Goal: Find contact information: Find contact information

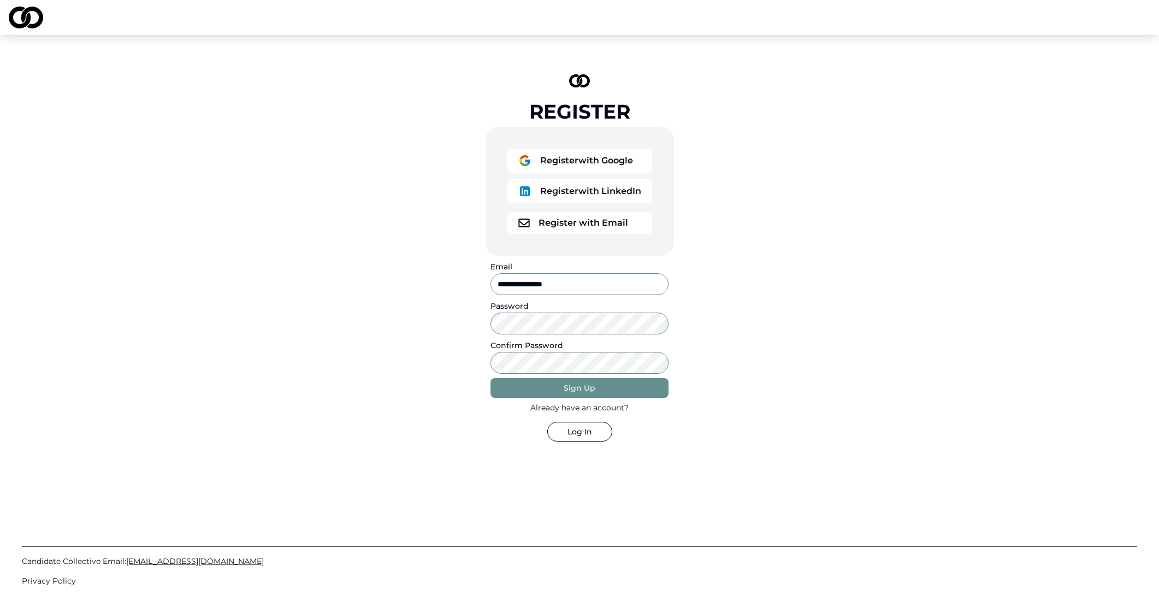
click at [590, 438] on button "Log In" at bounding box center [579, 432] width 65 height 20
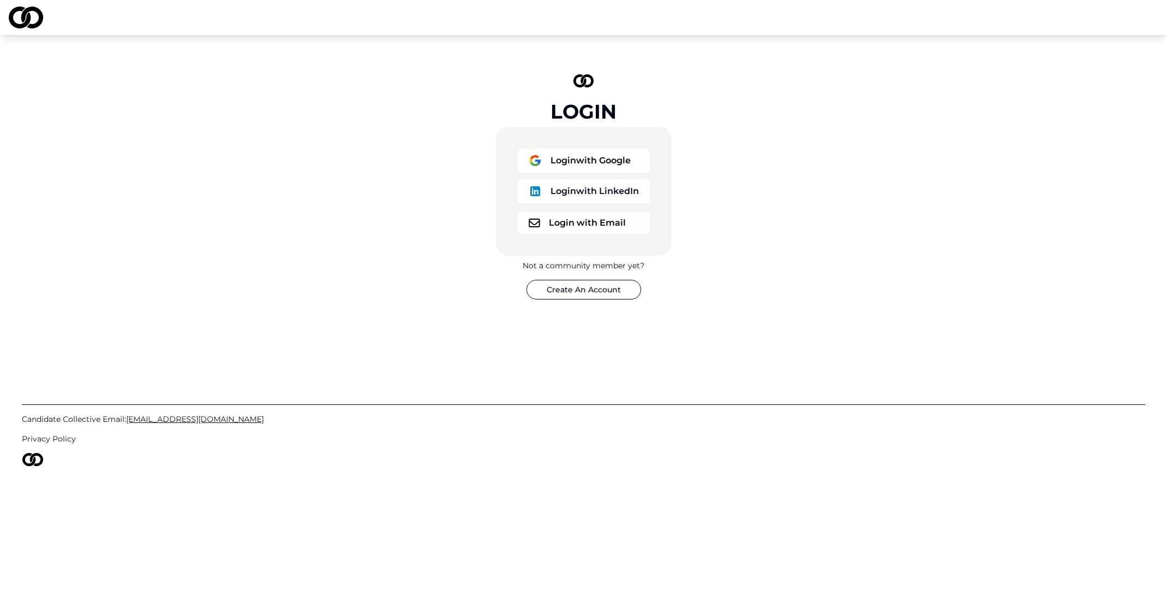
click at [584, 159] on button "Login with Google" at bounding box center [584, 161] width 132 height 24
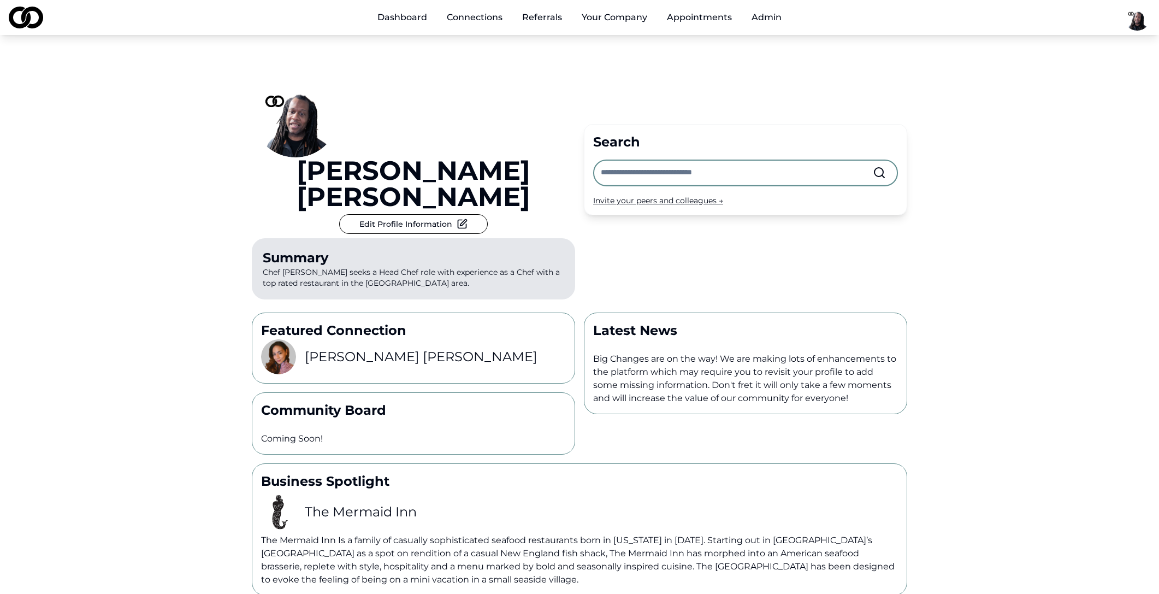
click at [652, 161] on input "text" at bounding box center [737, 173] width 272 height 24
type input "********"
click at [663, 191] on span "[PERSON_NAME]" at bounding box center [709, 193] width 132 height 11
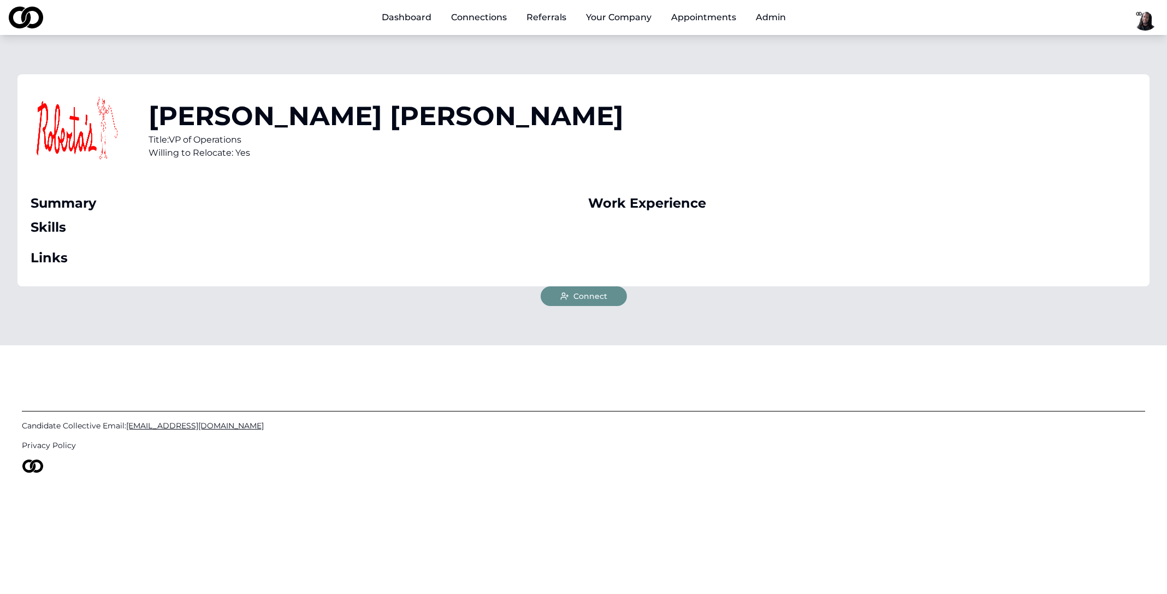
click at [410, 20] on link "Dashboard" at bounding box center [406, 18] width 67 height 22
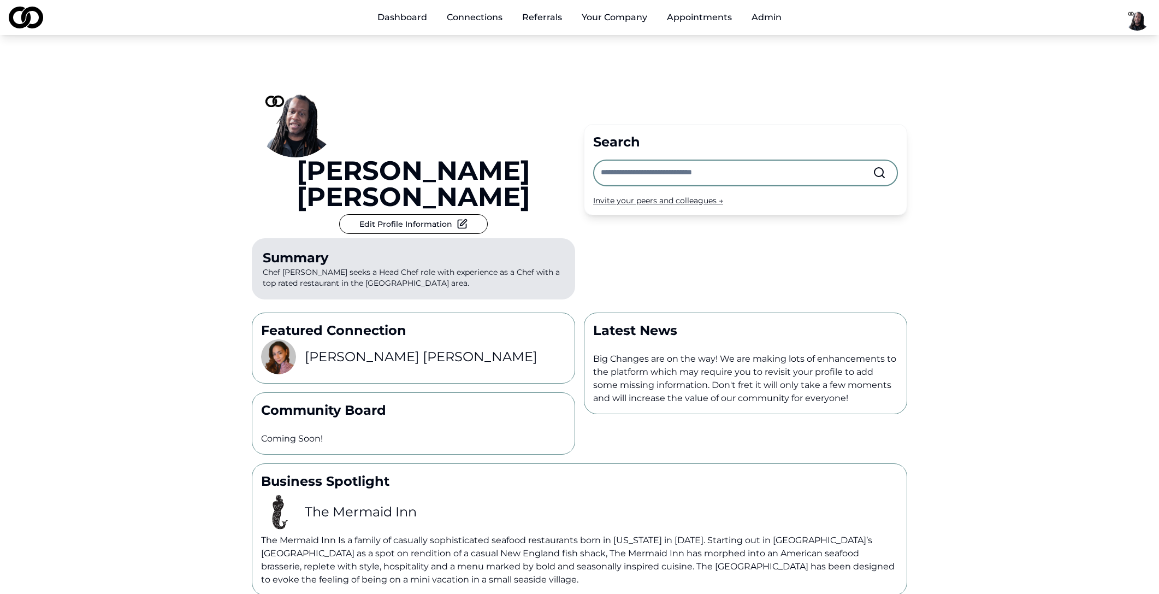
click at [775, 161] on input "text" at bounding box center [737, 173] width 272 height 24
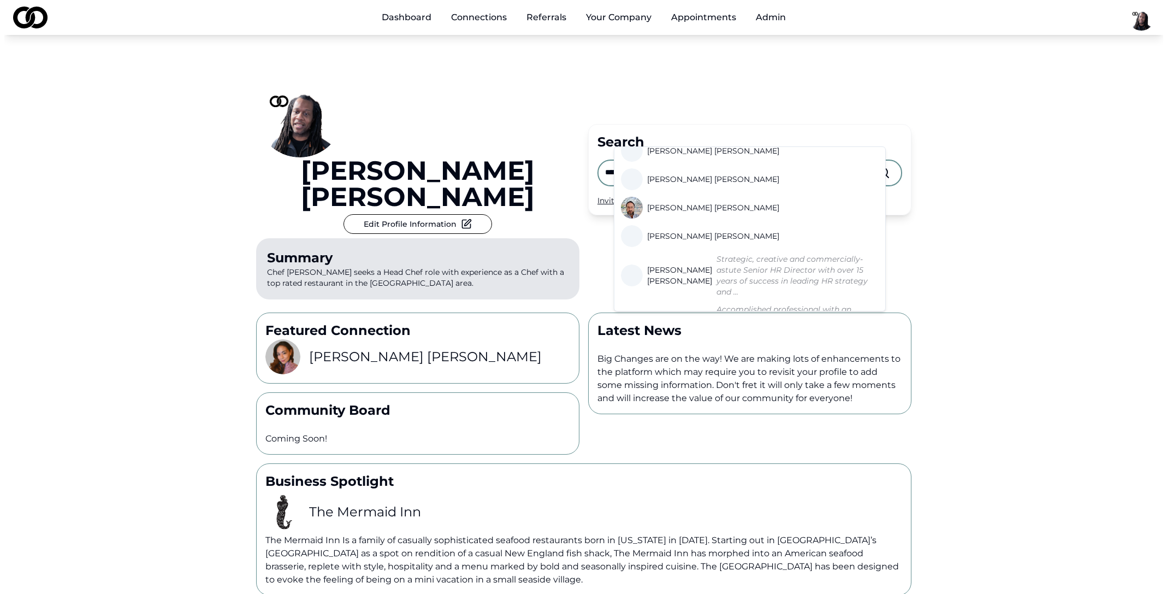
scroll to position [489, 0]
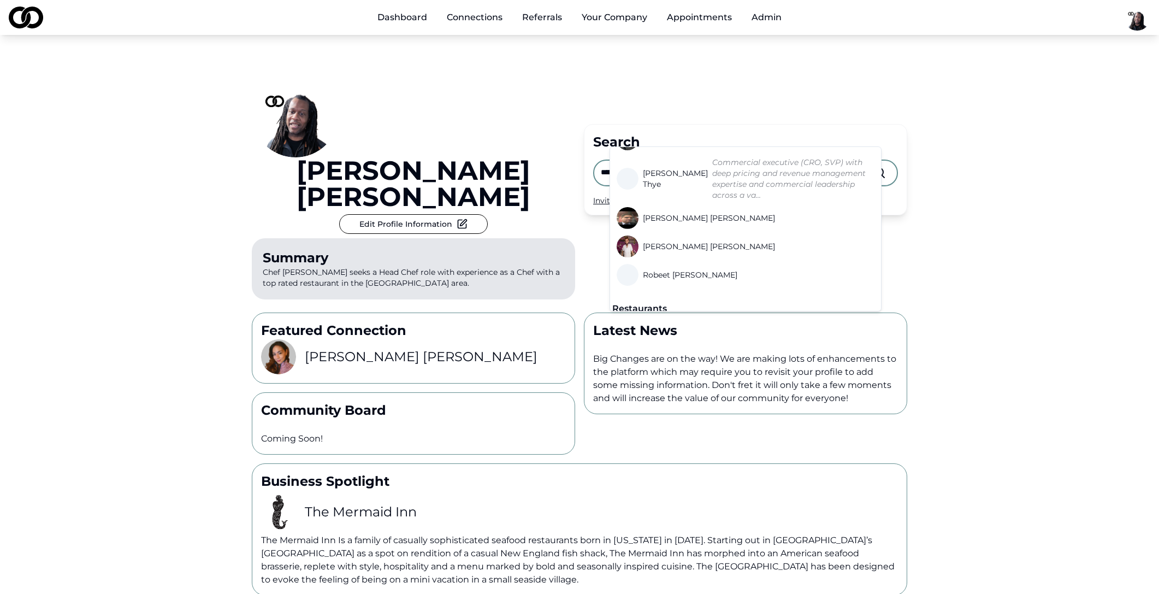
type input "******"
click at [671, 333] on span "[PERSON_NAME]'s" at bounding box center [678, 338] width 70 height 11
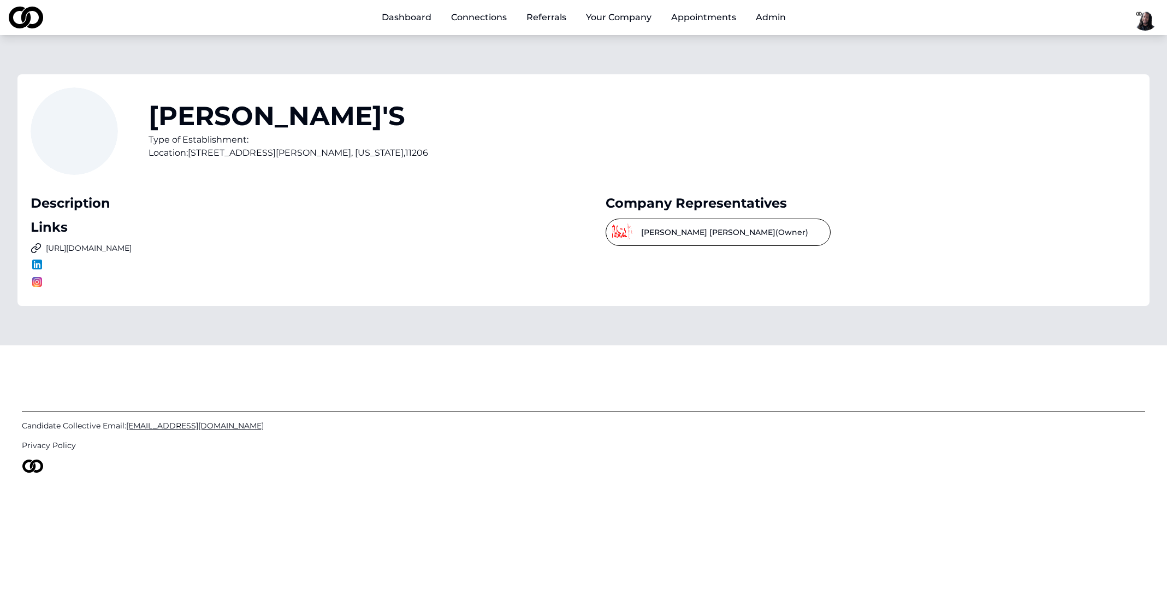
click at [728, 234] on button "[PERSON_NAME] (Owner)" at bounding box center [718, 231] width 225 height 27
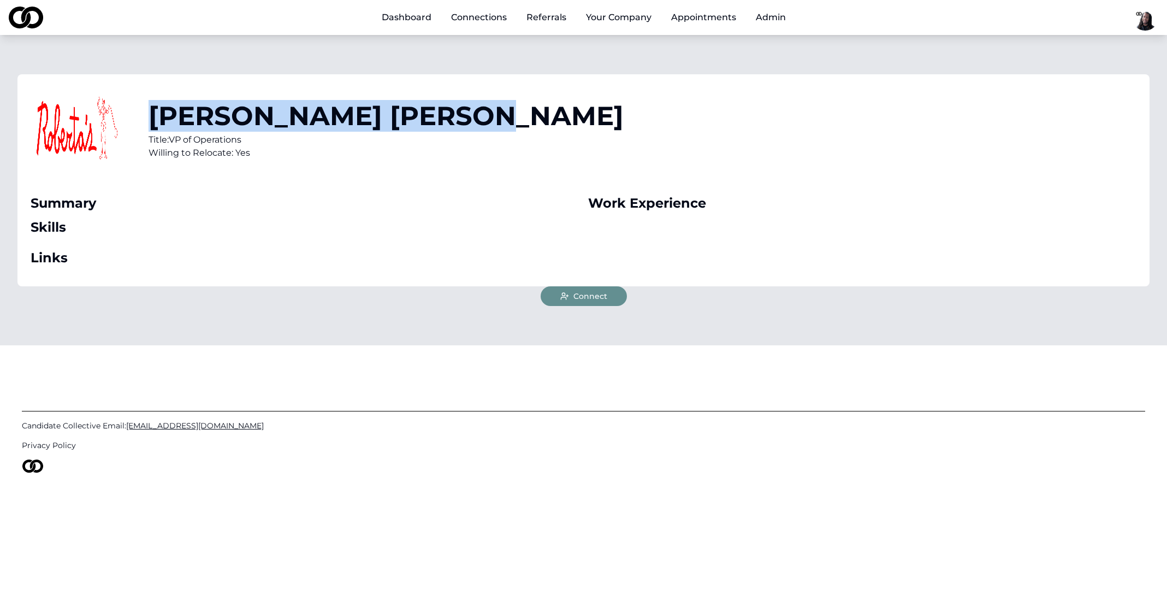
drag, startPoint x: 315, startPoint y: 121, endPoint x: 153, endPoint y: 111, distance: 162.0
click at [153, 111] on h1 "[PERSON_NAME]" at bounding box center [386, 116] width 475 height 26
copy h1 "[PERSON_NAME]"
